Goal: Navigation & Orientation: Find specific page/section

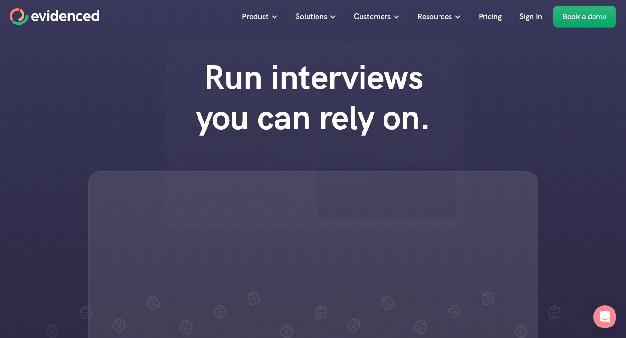
click at [553, 90] on div "Run interviews you can rely on." at bounding box center [313, 230] width 626 height 365
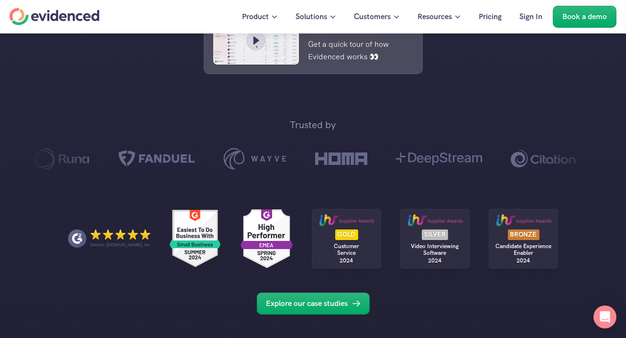
scroll to position [634, 0]
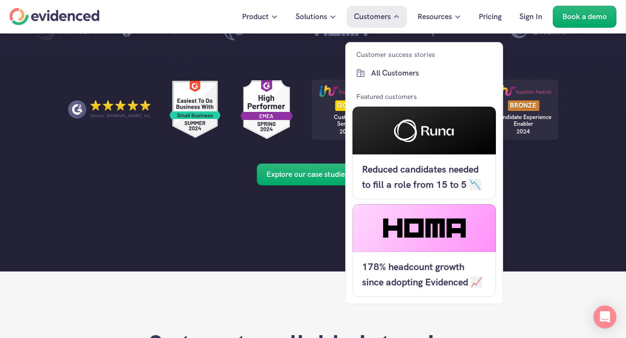
click at [389, 16] on p "Customers" at bounding box center [372, 17] width 37 height 12
click at [362, 15] on p "Customers" at bounding box center [372, 17] width 37 height 12
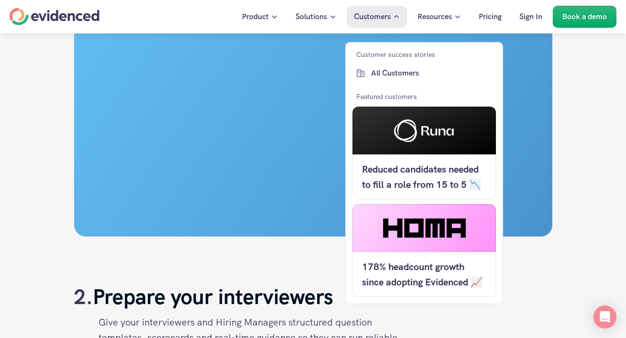
scroll to position [1171, 0]
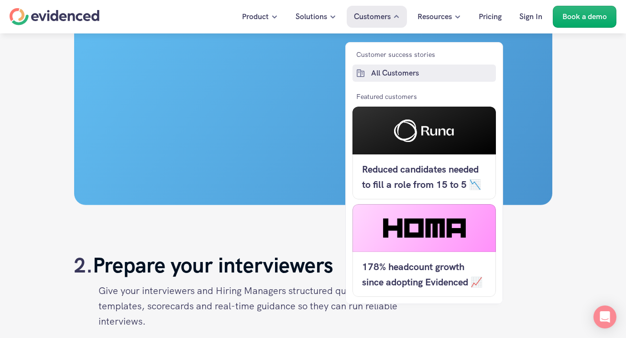
click at [401, 66] on link "All Customers" at bounding box center [425, 73] width 144 height 17
